Goal: Navigation & Orientation: Find specific page/section

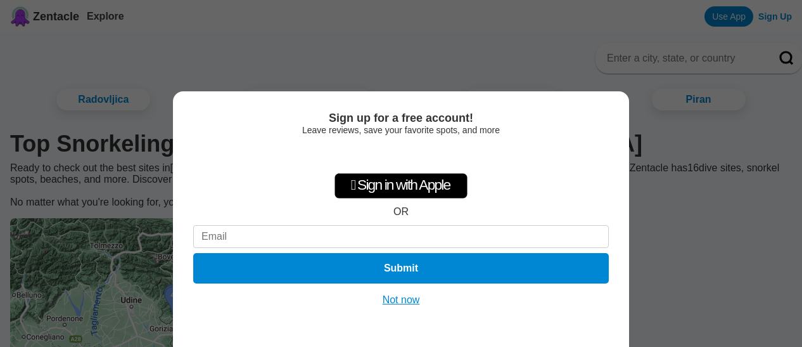
drag, startPoint x: 399, startPoint y: 302, endPoint x: 463, endPoint y: 282, distance: 66.9
click at [399, 301] on button "Not now" at bounding box center [401, 299] width 45 height 13
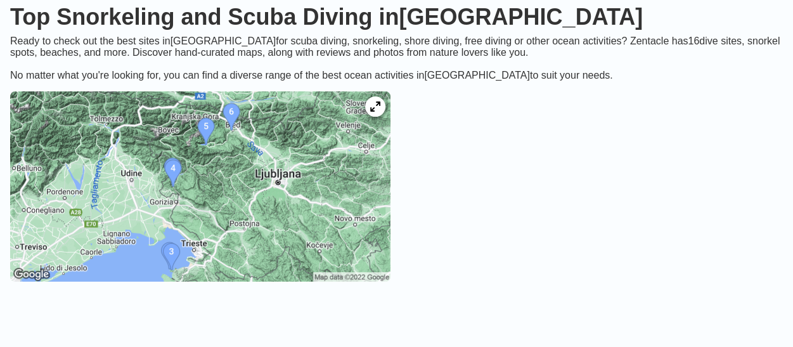
scroll to position [190, 0]
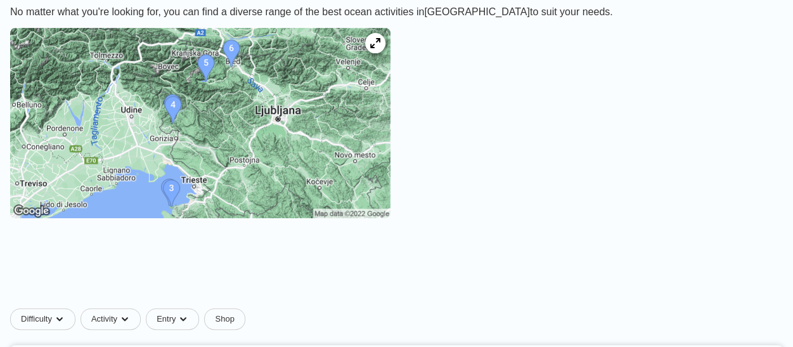
click at [234, 158] on img at bounding box center [200, 123] width 380 height 190
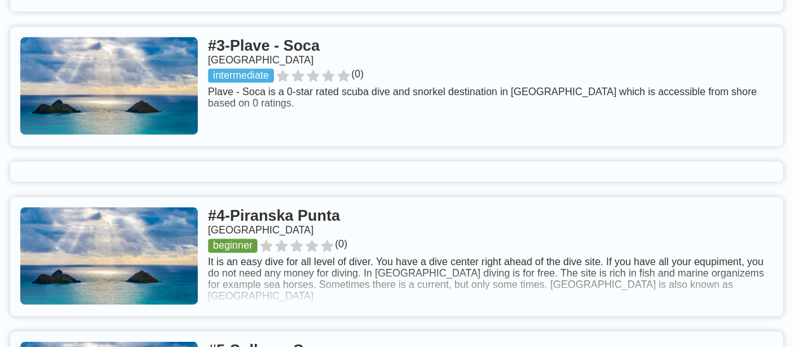
scroll to position [824, 0]
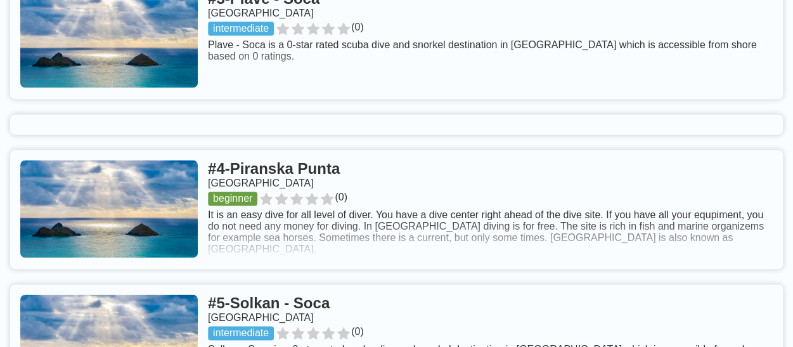
click at [321, 150] on link at bounding box center [396, 209] width 772 height 119
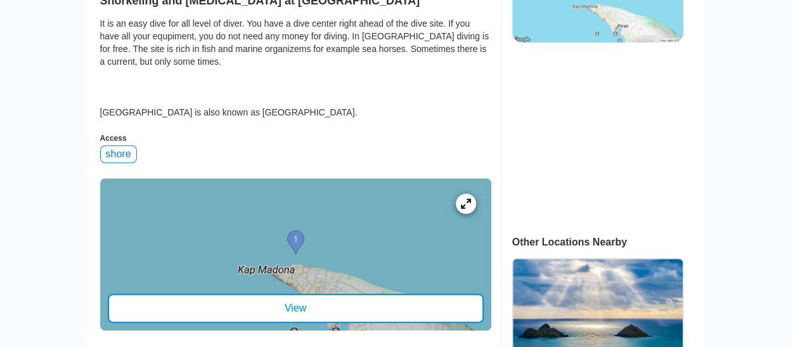
scroll to position [380, 0]
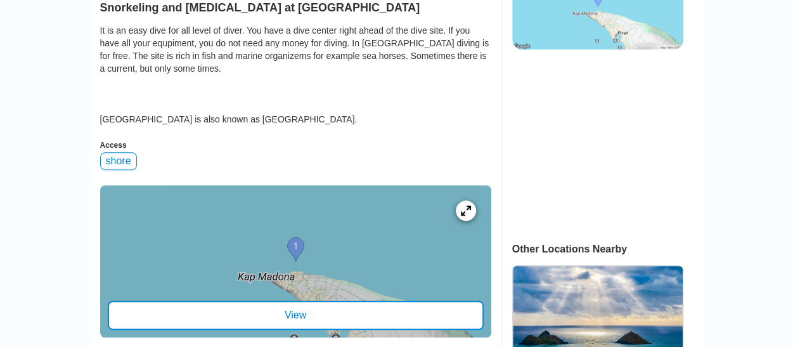
click at [324, 185] on div at bounding box center [295, 261] width 391 height 152
click at [297, 300] on div "View" at bounding box center [296, 314] width 376 height 29
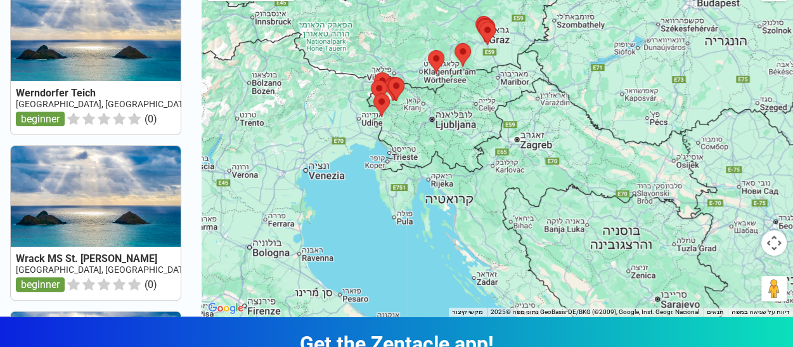
drag, startPoint x: 324, startPoint y: 192, endPoint x: 317, endPoint y: 117, distance: 75.7
click at [317, 117] on div at bounding box center [497, 143] width 591 height 347
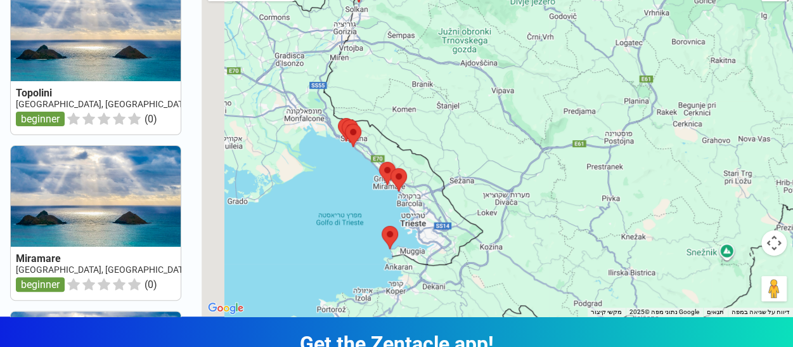
drag, startPoint x: 324, startPoint y: 204, endPoint x: 507, endPoint y: 130, distance: 197.0
click at [508, 130] on div at bounding box center [497, 143] width 591 height 347
